Goal: Task Accomplishment & Management: Manage account settings

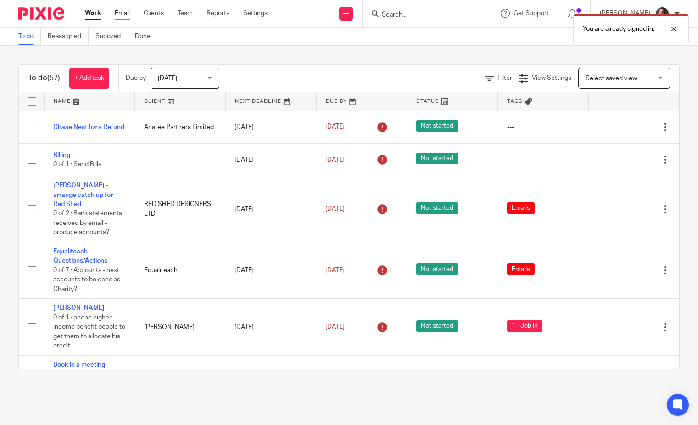
click at [120, 10] on link "Email" at bounding box center [122, 13] width 15 height 9
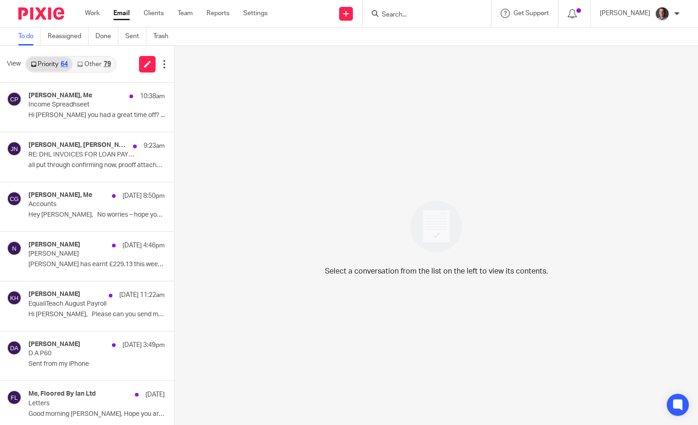
click at [105, 66] on div "79" at bounding box center [107, 64] width 7 height 6
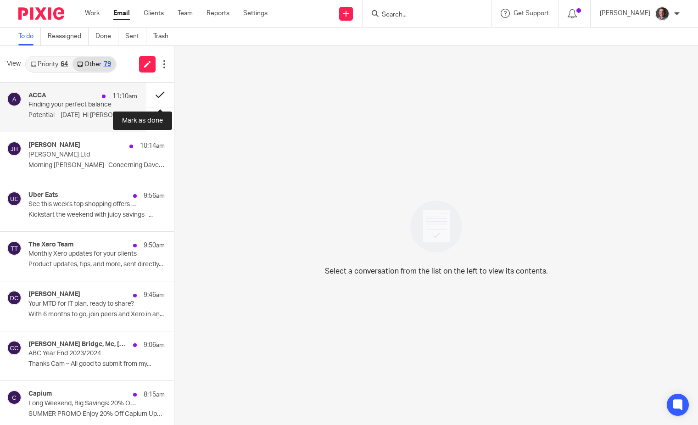
click at [161, 93] on button at bounding box center [160, 95] width 28 height 24
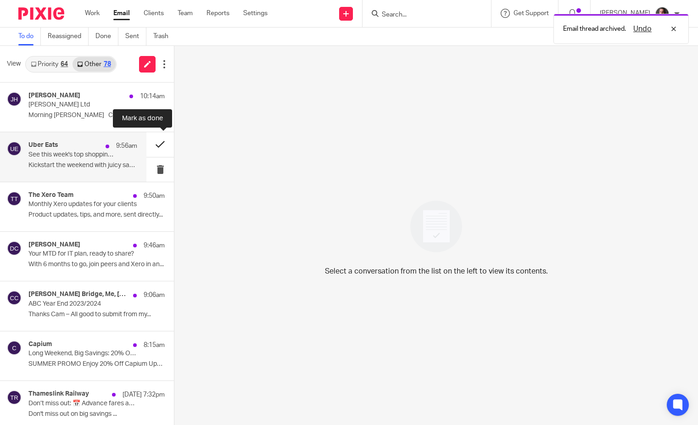
click at [160, 143] on button at bounding box center [160, 144] width 28 height 24
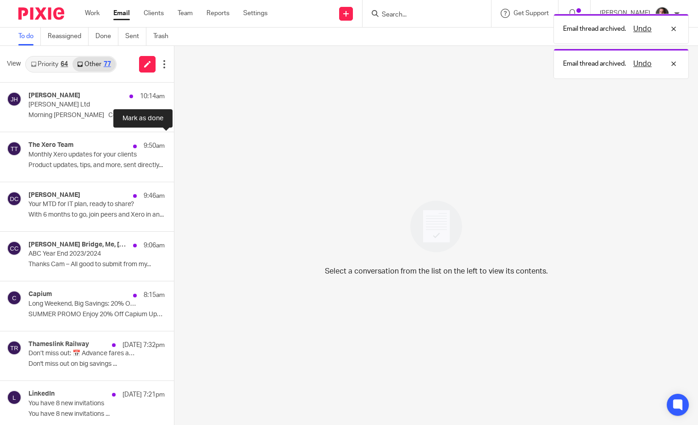
click at [174, 143] on button at bounding box center [177, 144] width 7 height 24
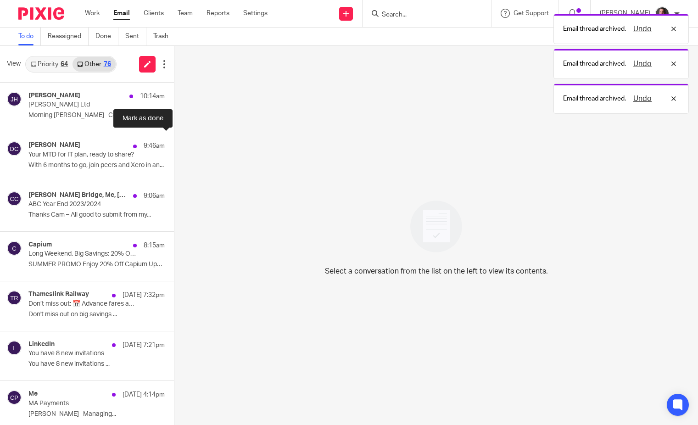
click at [174, 143] on button at bounding box center [177, 144] width 7 height 24
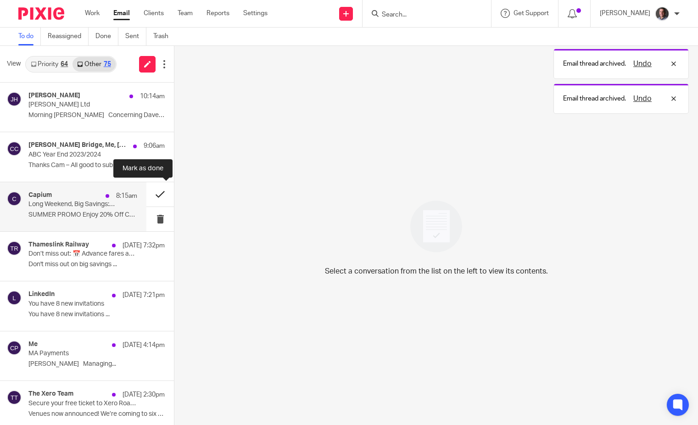
click at [161, 195] on button at bounding box center [160, 194] width 28 height 24
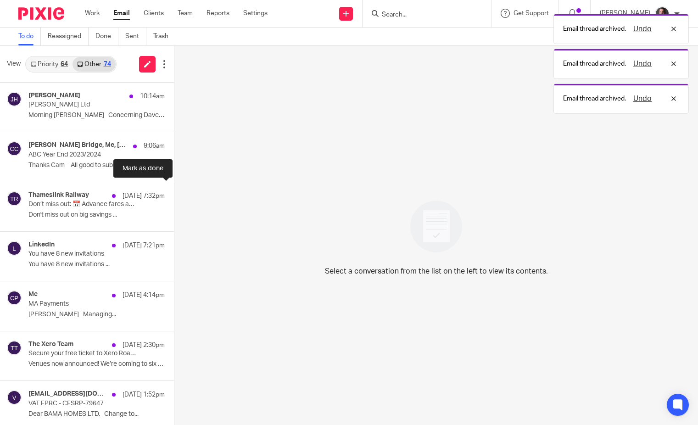
click at [174, 195] on button at bounding box center [177, 194] width 7 height 24
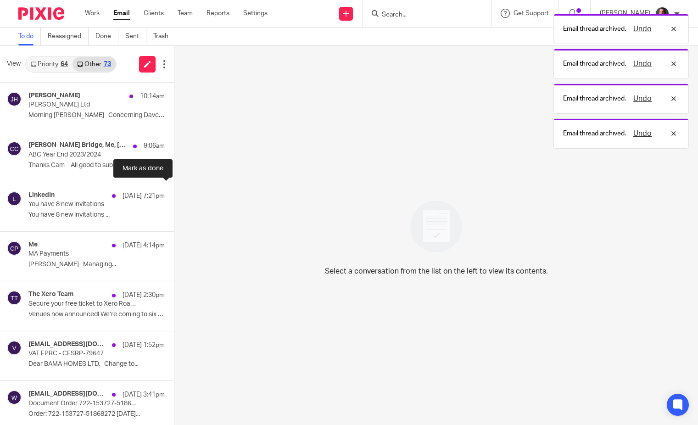
click at [174, 195] on button at bounding box center [177, 194] width 7 height 24
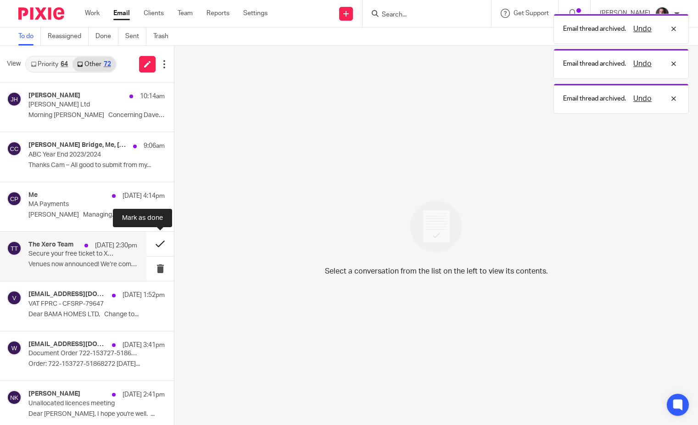
click at [159, 243] on button at bounding box center [160, 244] width 28 height 24
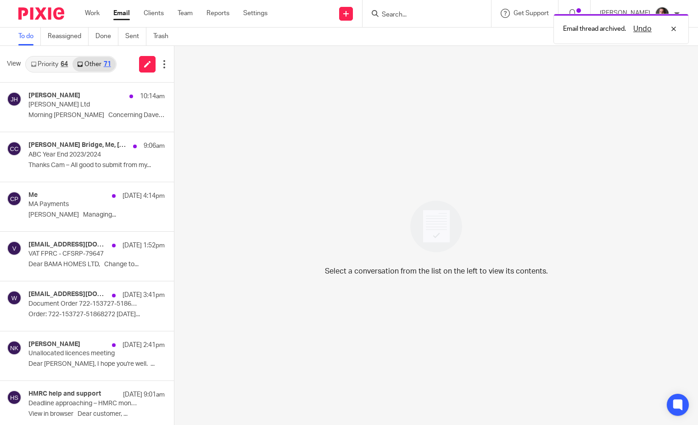
click at [50, 64] on link "Priority 64" at bounding box center [49, 64] width 46 height 15
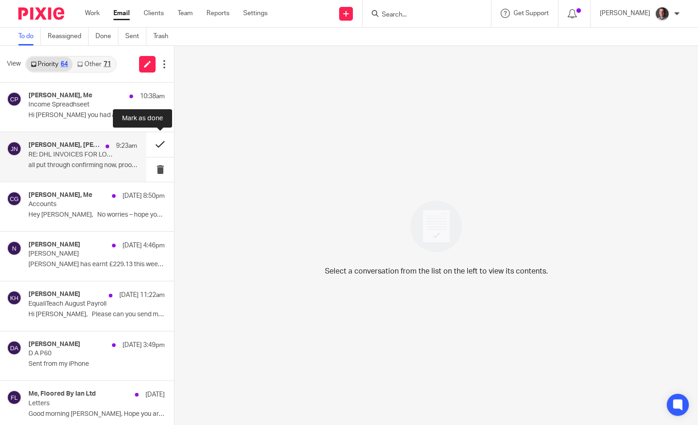
click at [162, 145] on button at bounding box center [160, 144] width 28 height 24
